Goal: Transaction & Acquisition: Book appointment/travel/reservation

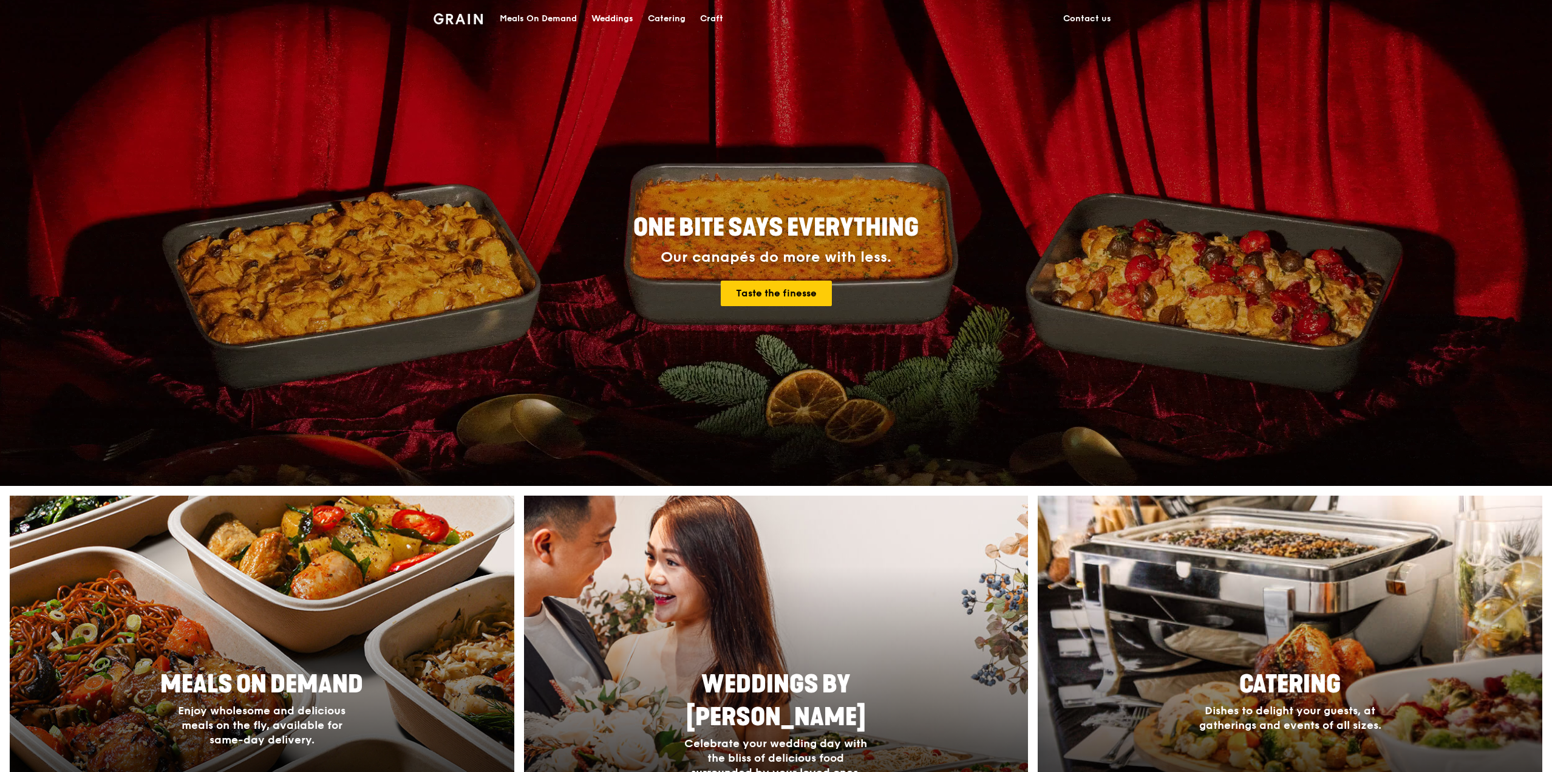
click at [663, 12] on div "Catering" at bounding box center [667, 19] width 38 height 36
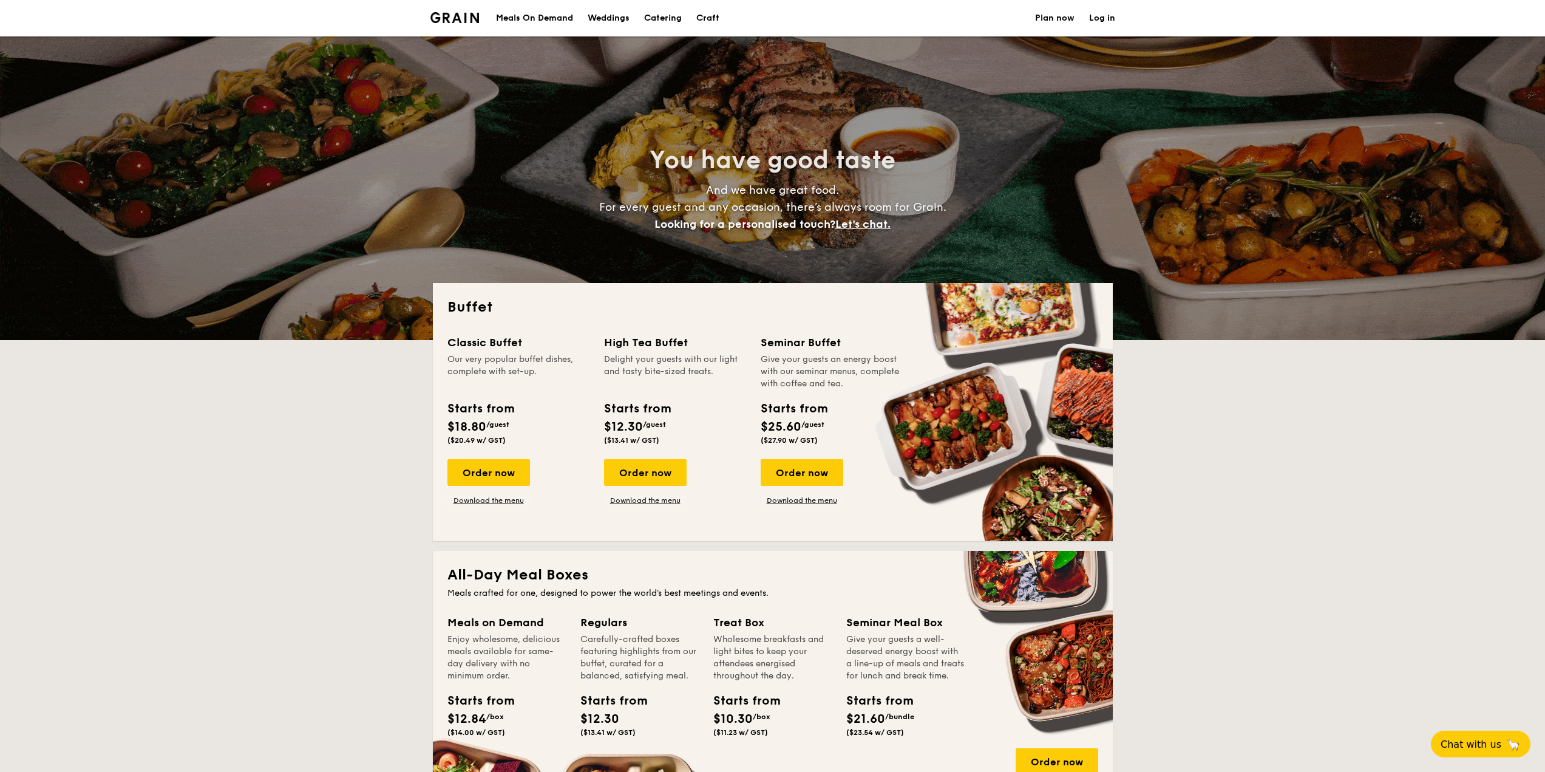
select select
click at [510, 473] on div "Order now" at bounding box center [488, 472] width 83 height 27
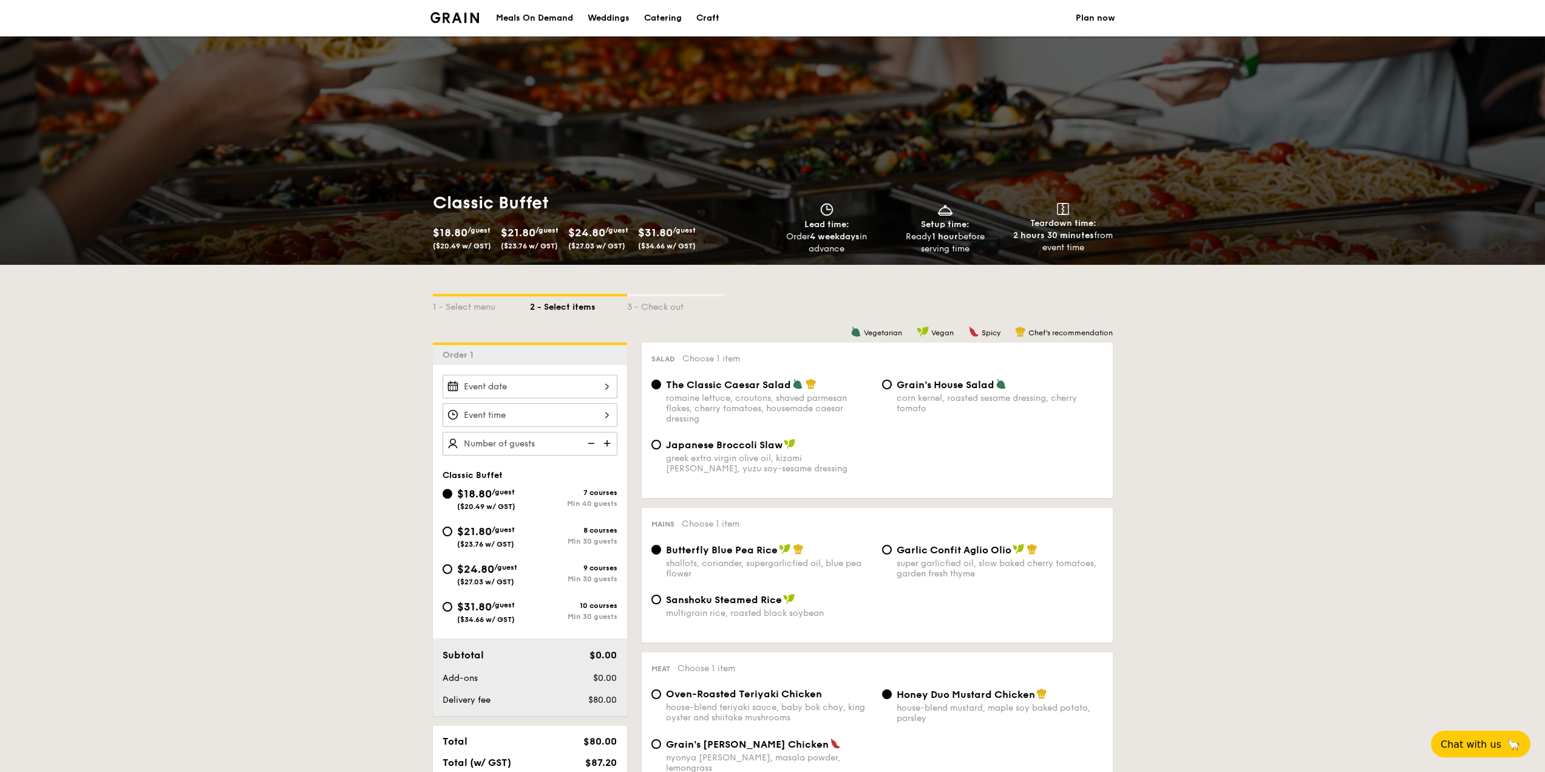
click at [576, 392] on div at bounding box center [530, 387] width 175 height 24
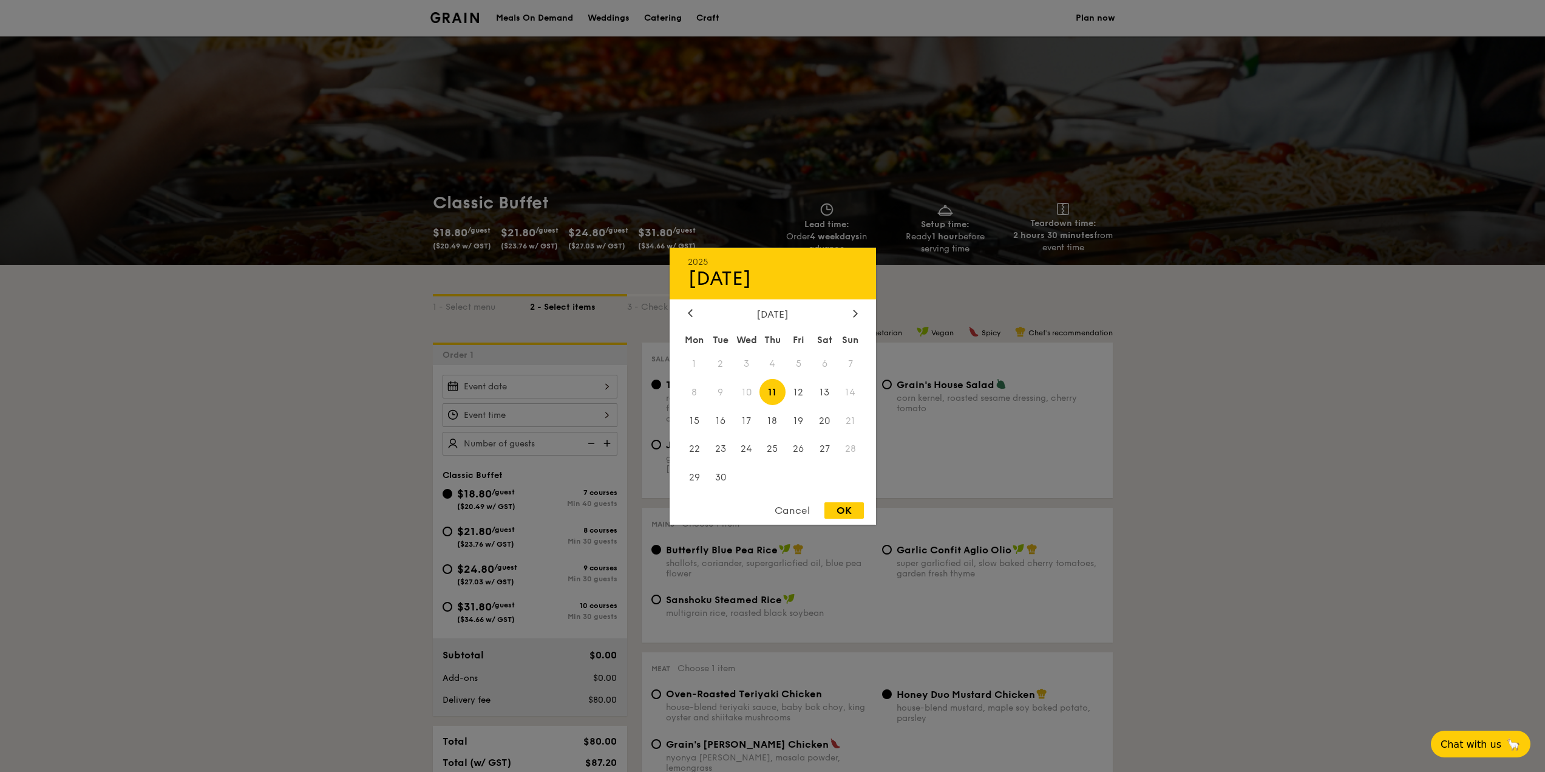
click at [849, 420] on span "21" at bounding box center [851, 420] width 26 height 26
click at [792, 505] on div "Cancel" at bounding box center [791, 510] width 59 height 16
